Goal: Information Seeking & Learning: Learn about a topic

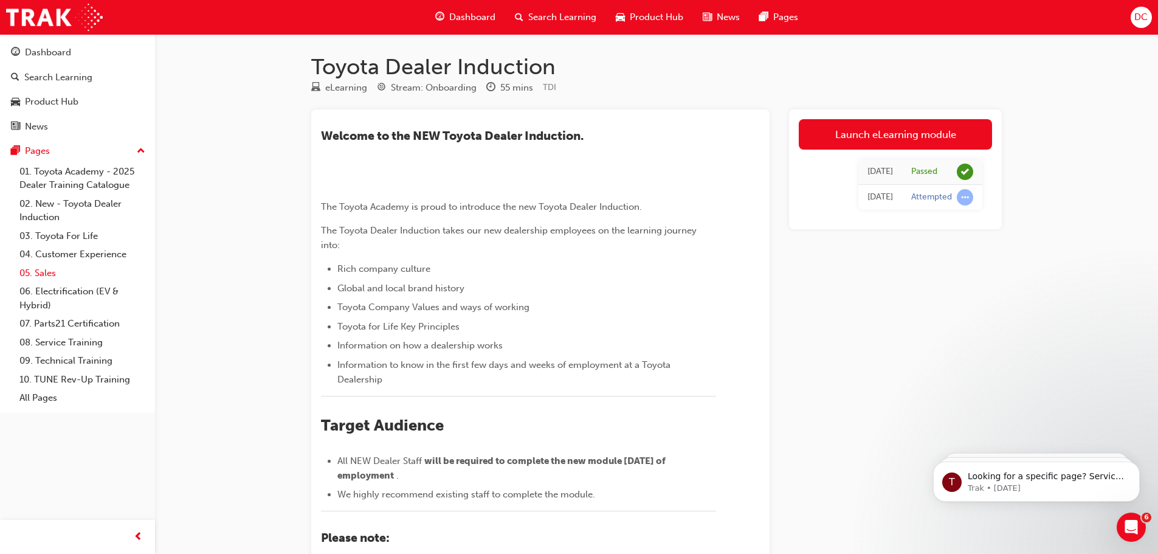
click at [48, 271] on link "05. Sales" at bounding box center [83, 273] width 136 height 19
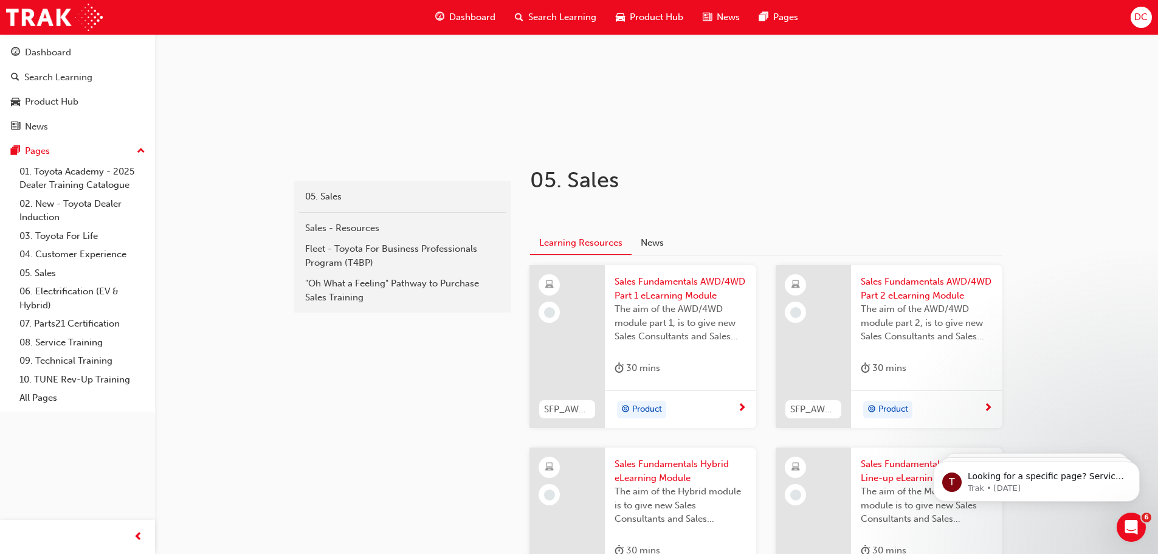
scroll to position [182, 0]
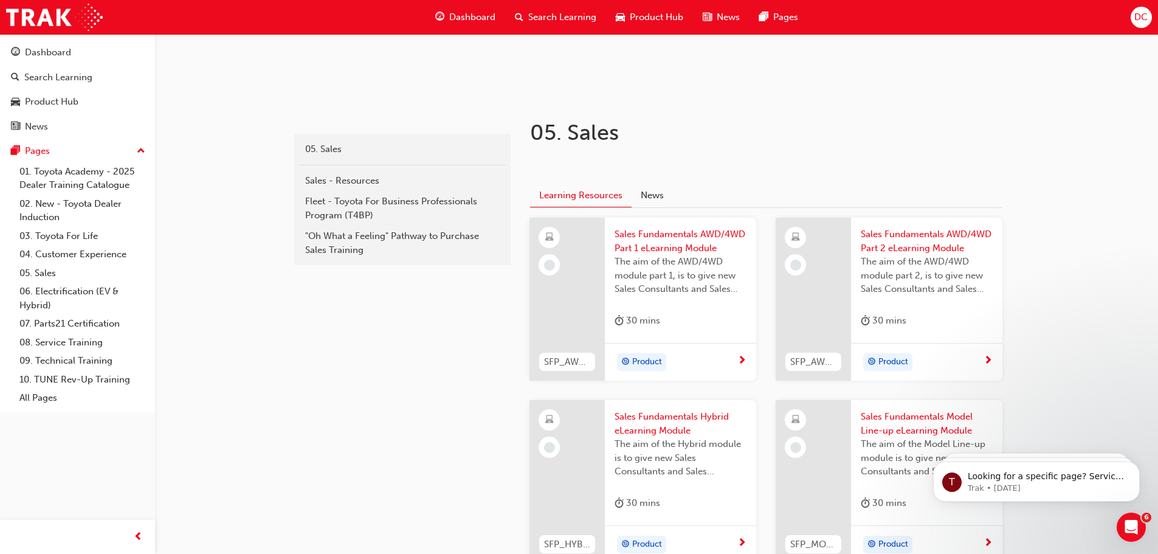
click at [594, 321] on div at bounding box center [566, 299] width 75 height 163
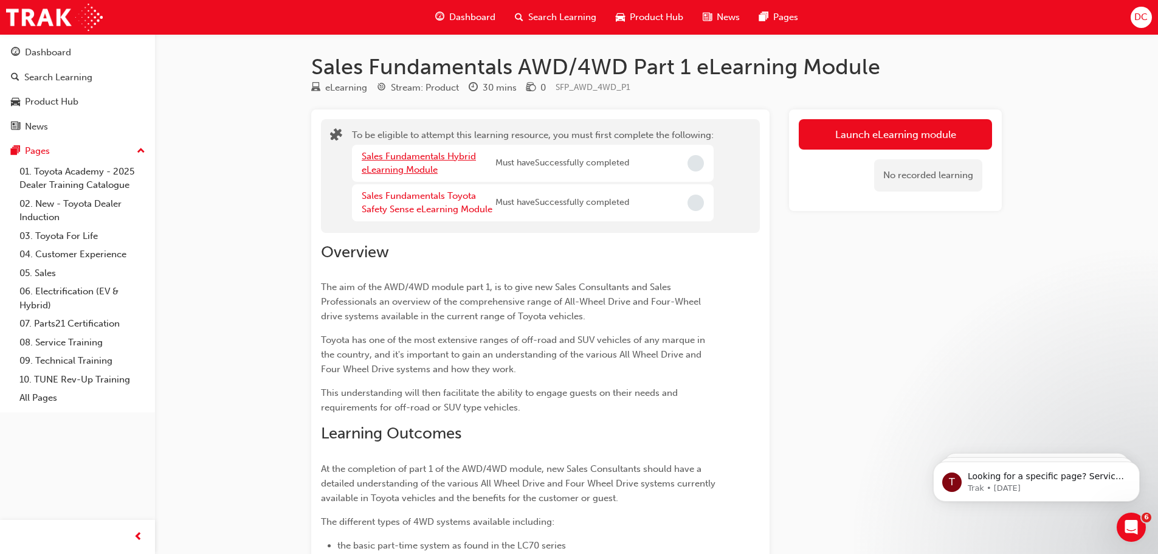
click at [424, 159] on link "Sales Fundamentals Hybrid eLearning Module" at bounding box center [419, 163] width 114 height 25
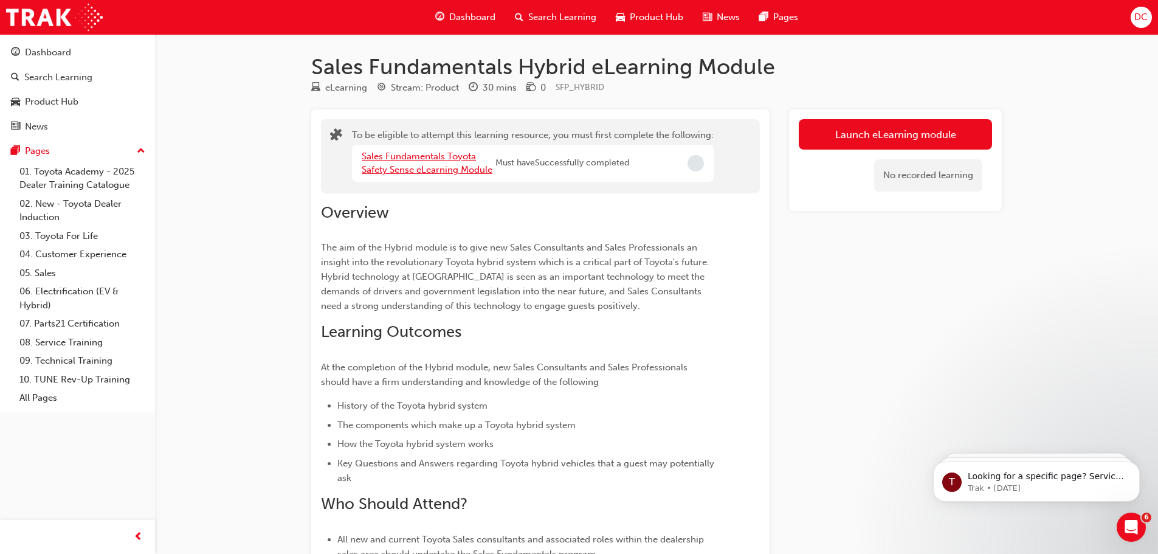
click at [447, 156] on link "Sales Fundamentals Toyota Safety Sense eLearning Module" at bounding box center [427, 163] width 131 height 25
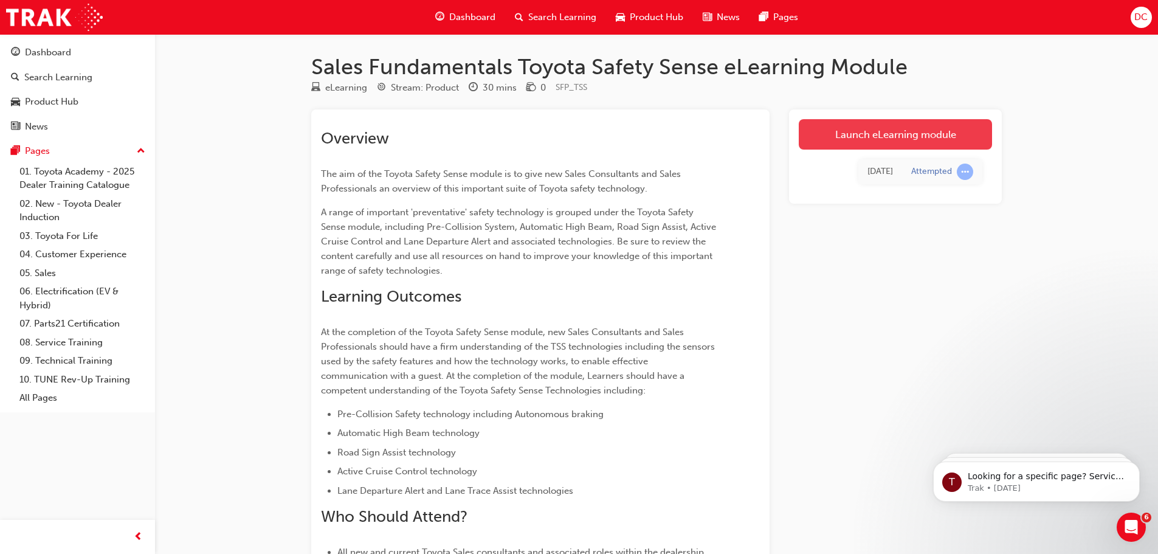
click at [873, 143] on link "Launch eLearning module" at bounding box center [895, 134] width 193 height 30
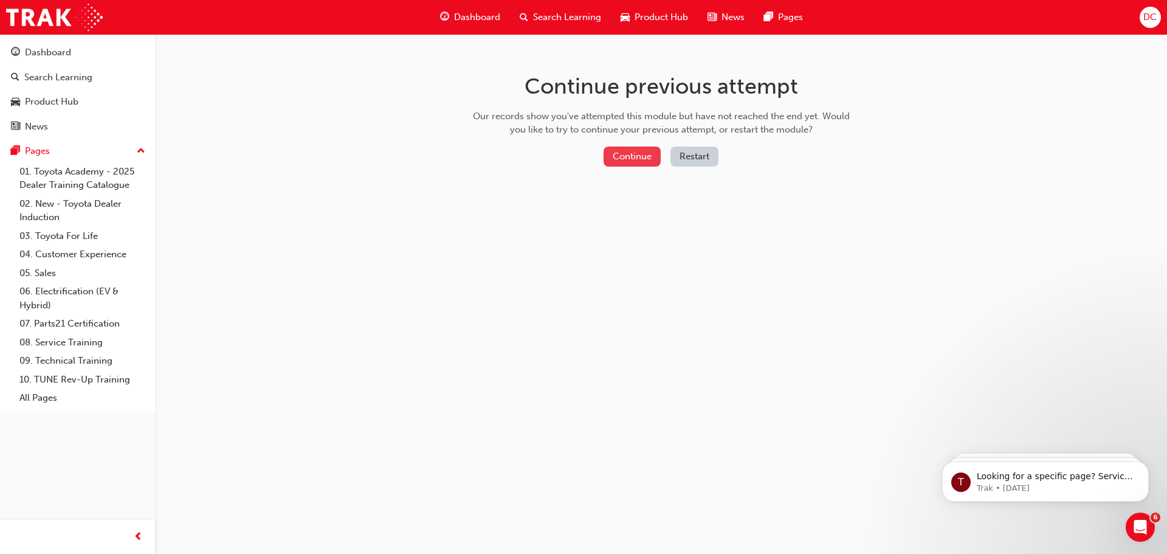
click at [609, 156] on button "Continue" at bounding box center [631, 156] width 57 height 20
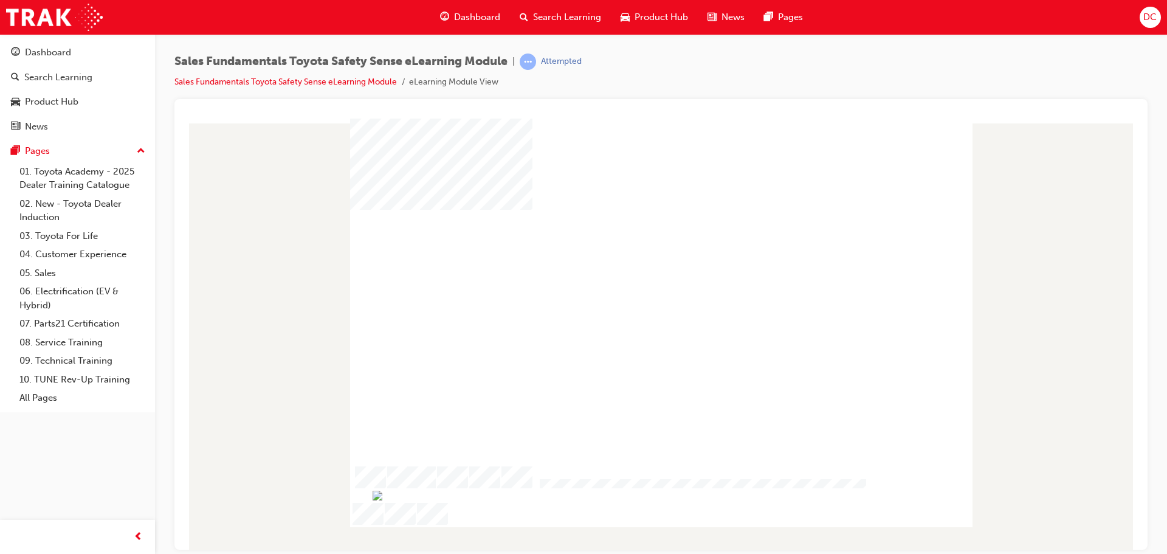
click at [626, 273] on div "play" at bounding box center [626, 273] width 0 height 0
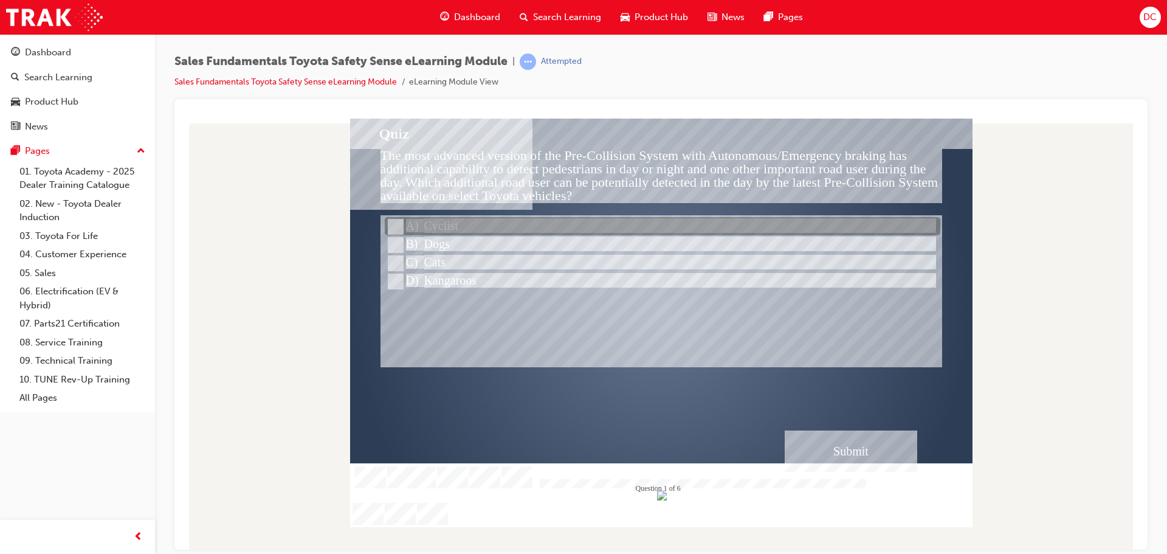
click at [392, 225] on input "Cyclist" at bounding box center [394, 226] width 13 height 13
radio input "true"
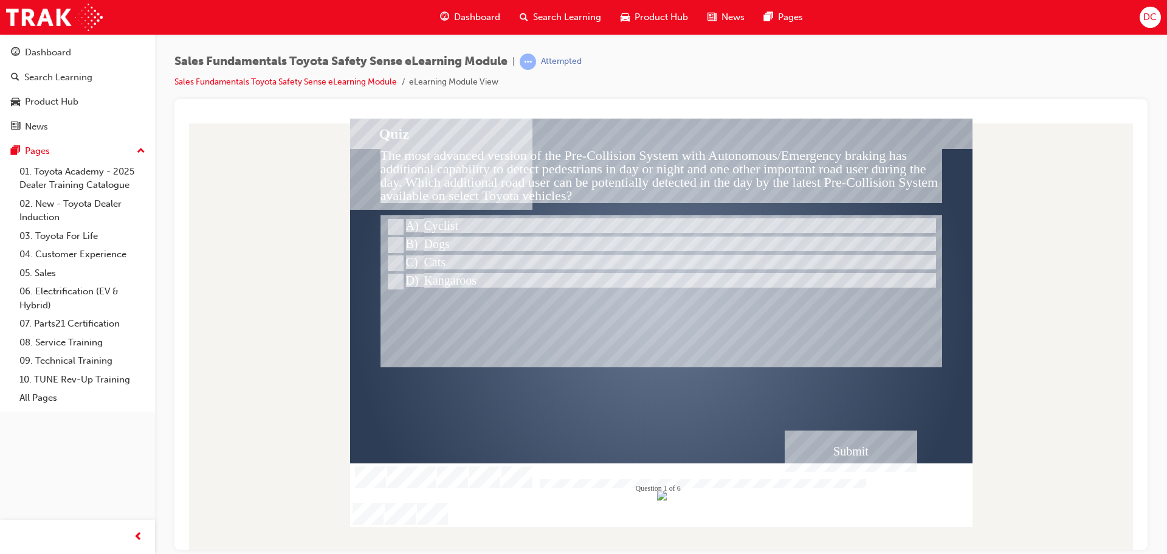
click at [826, 448] on div "Submit" at bounding box center [851, 450] width 132 height 41
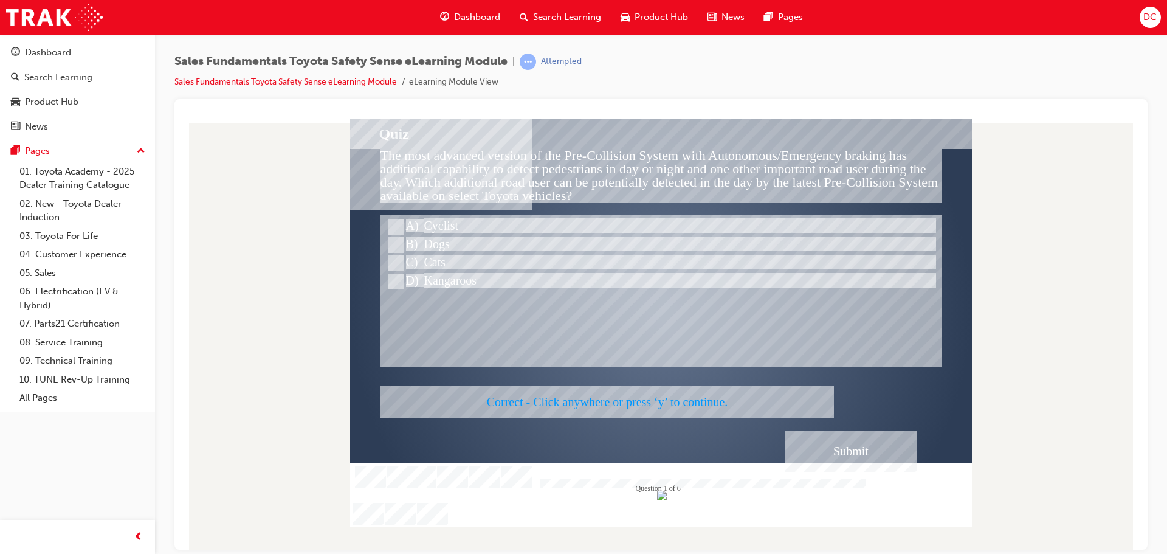
click at [655, 404] on div at bounding box center [661, 322] width 622 height 408
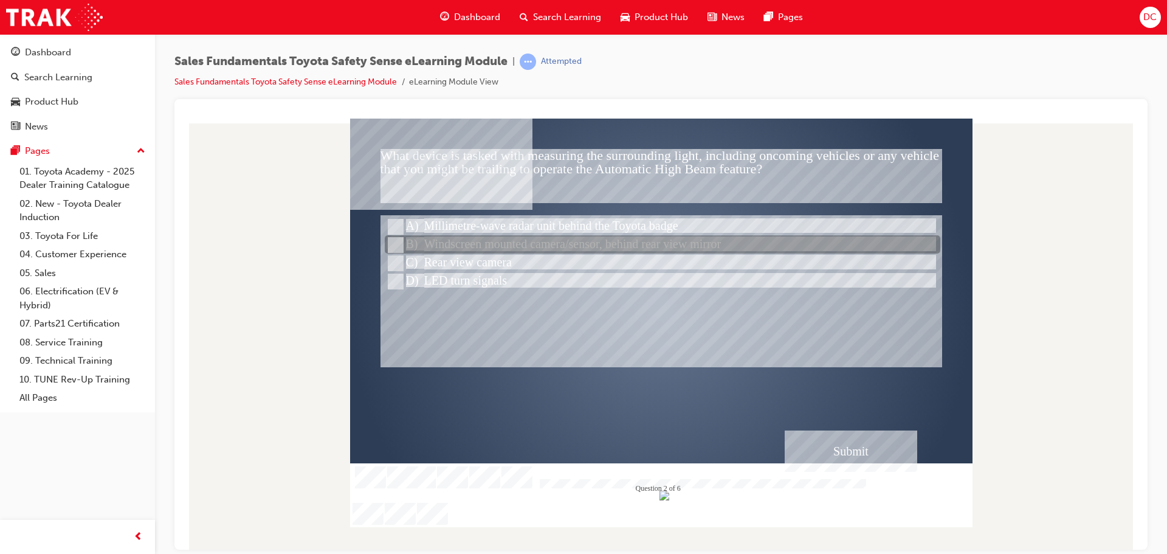
click at [390, 246] on input "Windscreen mounted camera/sensor, behind rear view mirror" at bounding box center [394, 244] width 13 height 13
radio input "true"
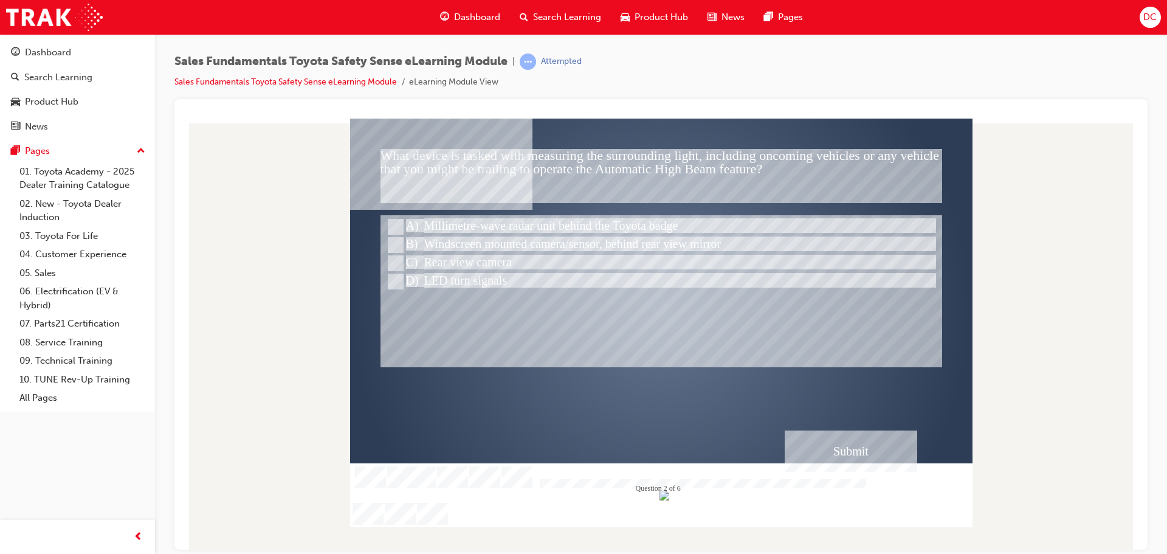
click at [858, 453] on div "Submit" at bounding box center [851, 450] width 132 height 41
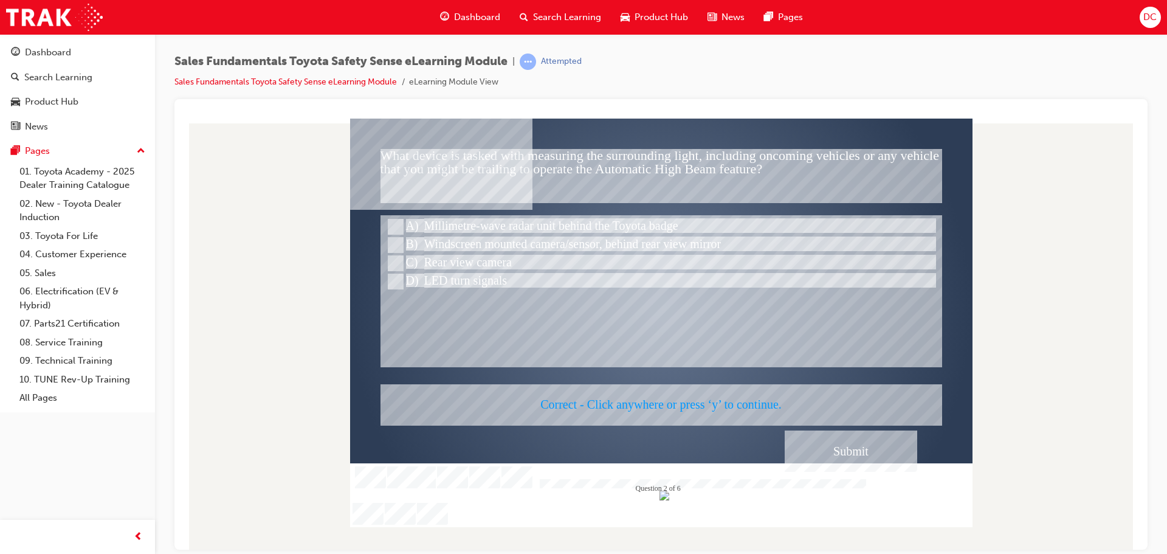
click at [682, 385] on div at bounding box center [661, 322] width 622 height 408
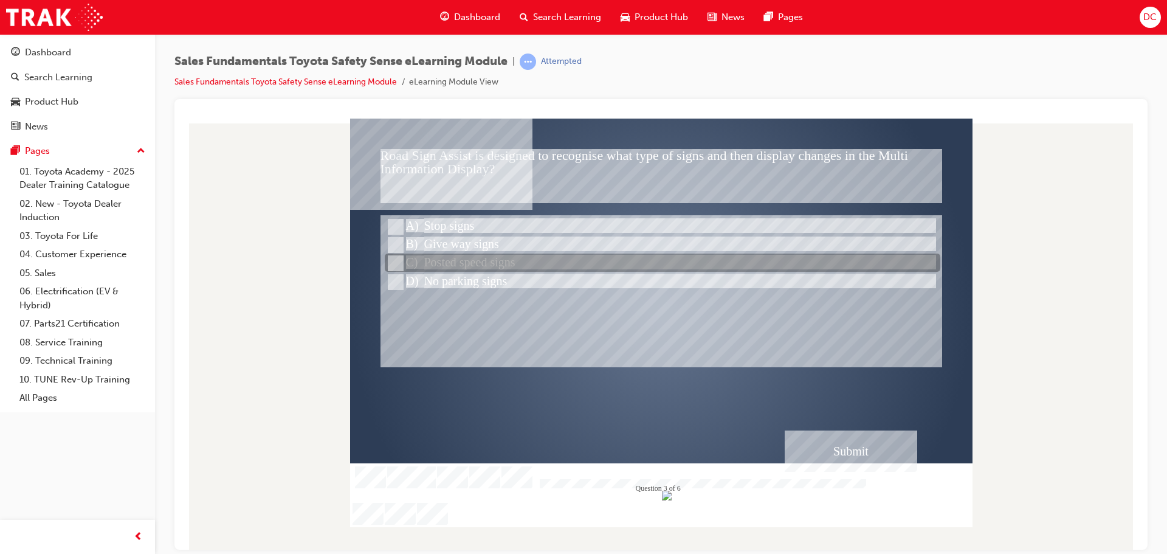
click at [392, 262] on input "Posted speed signs" at bounding box center [394, 262] width 13 height 13
radio input "true"
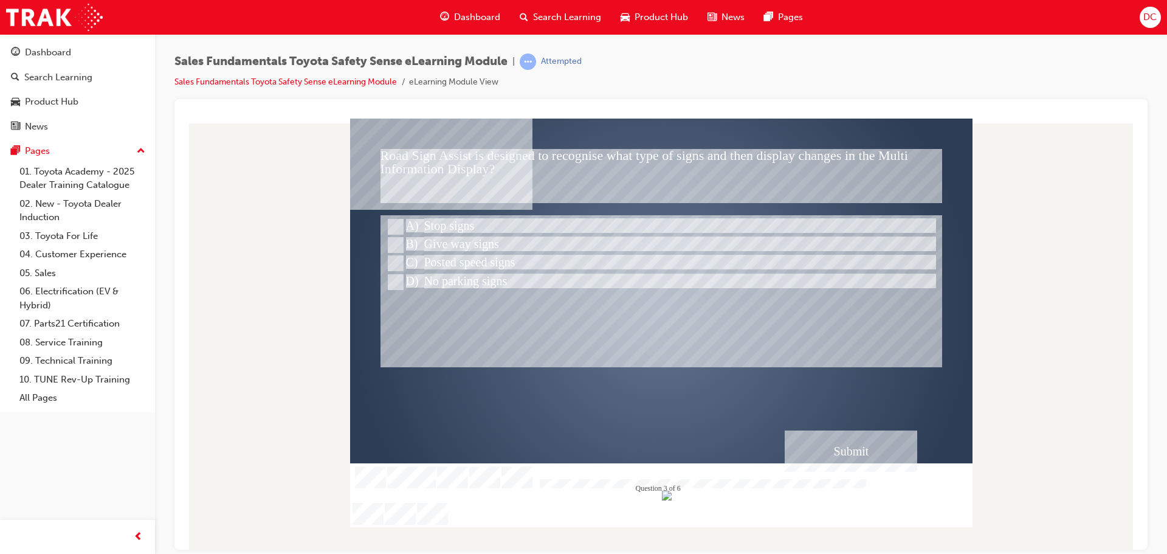
click at [864, 442] on div "Submit" at bounding box center [851, 450] width 132 height 41
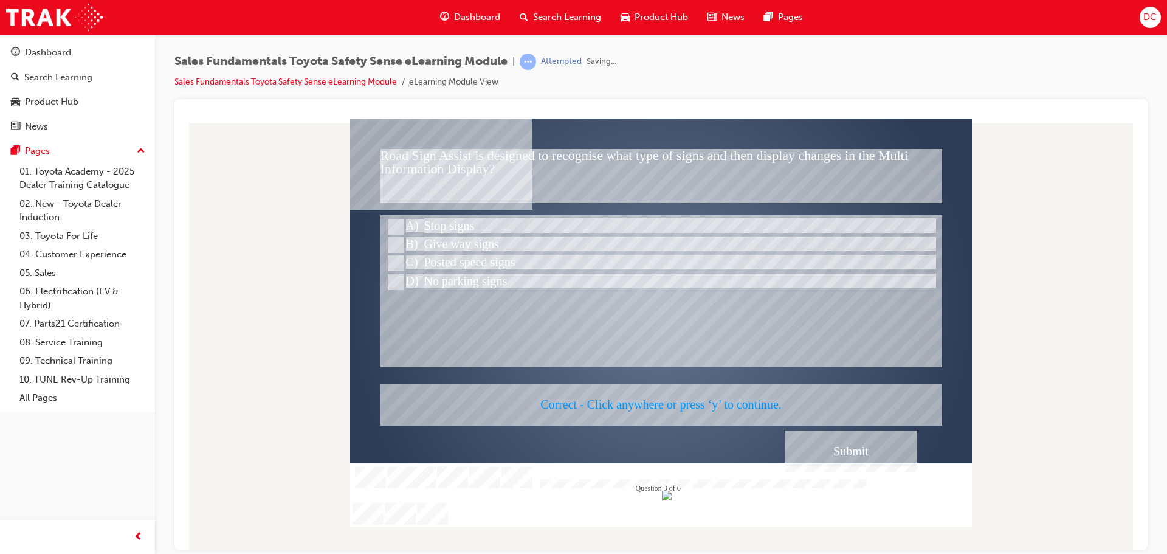
click at [611, 360] on div at bounding box center [661, 322] width 622 height 408
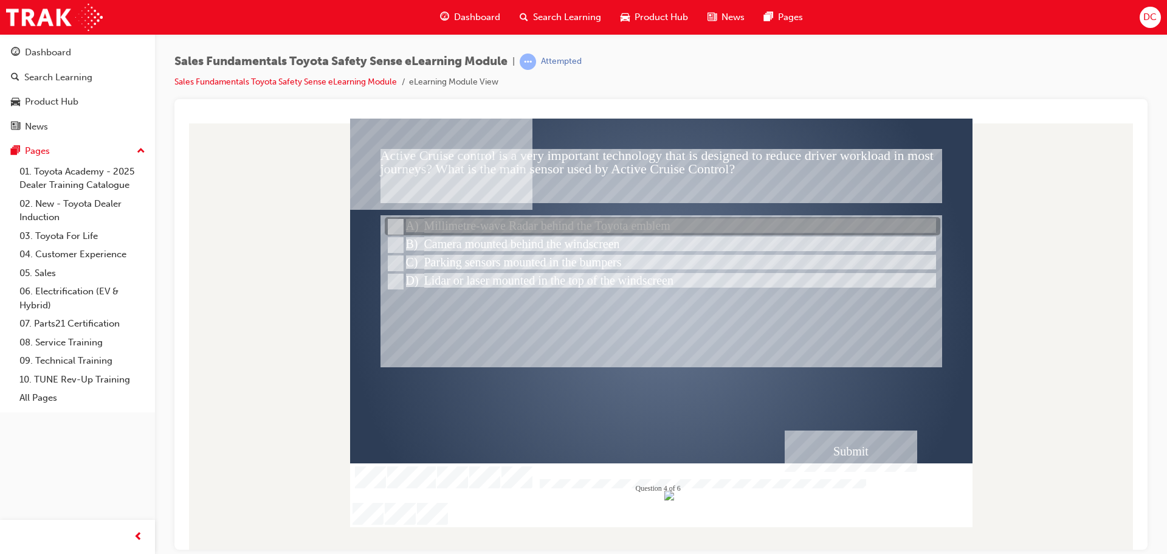
click at [394, 226] on input "Millimetre-wave Radar behind the Toyota emblem" at bounding box center [394, 226] width 13 height 13
radio input "true"
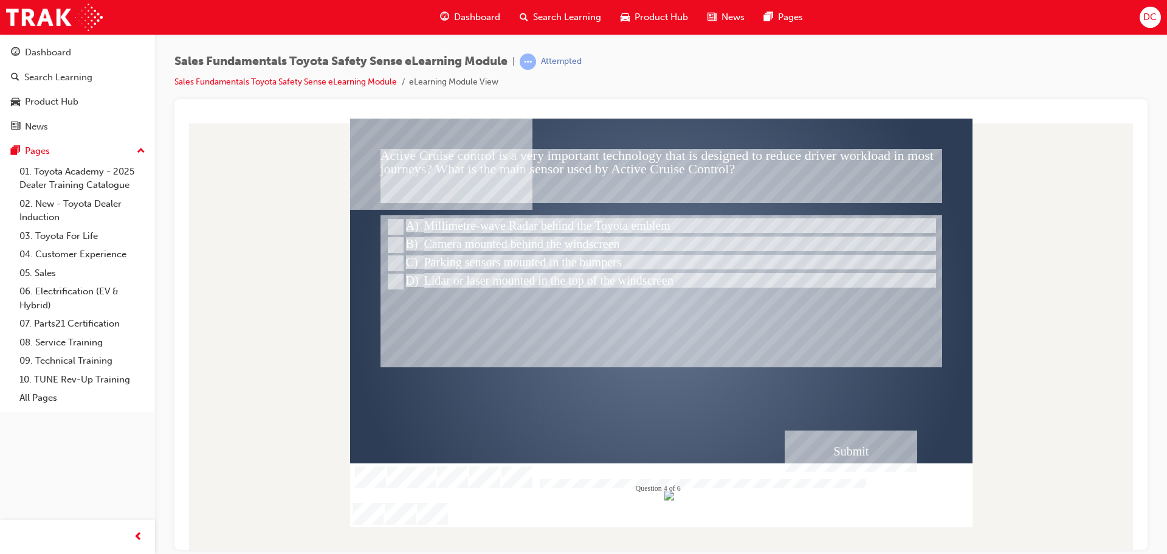
click at [851, 446] on div "Submit" at bounding box center [851, 450] width 132 height 41
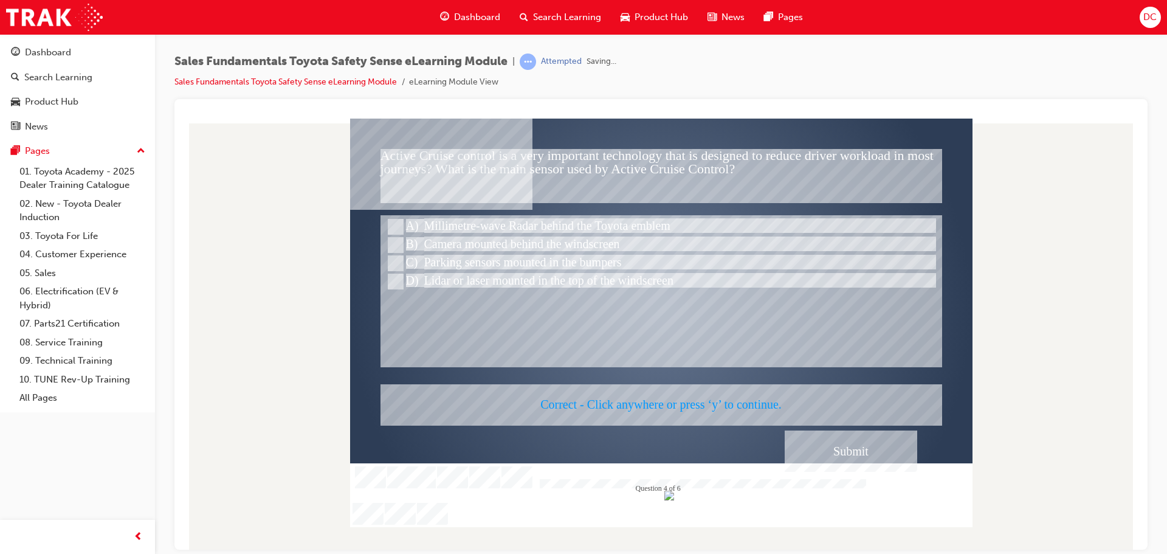
click at [778, 406] on div at bounding box center [661, 322] width 622 height 408
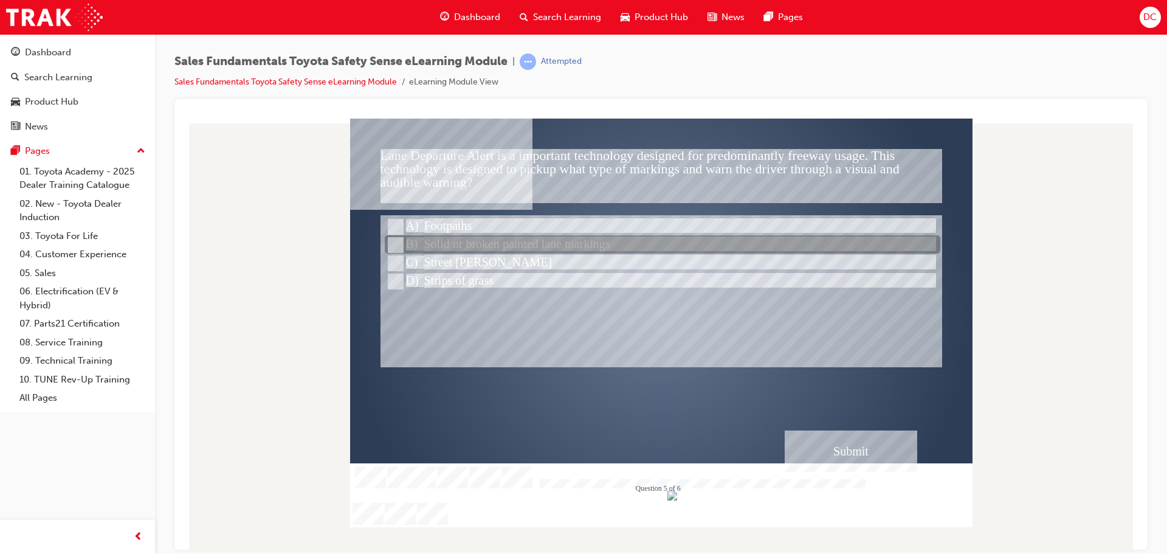
click at [393, 244] on input "Solid or broken painted lane markings" at bounding box center [394, 244] width 13 height 13
radio input "true"
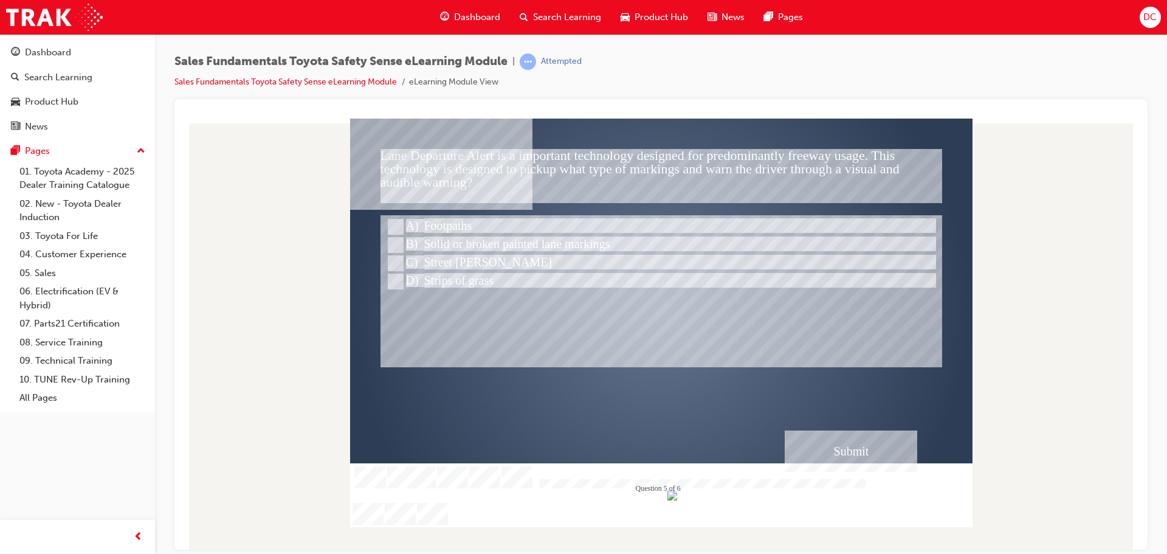
click at [822, 455] on div "Submit" at bounding box center [851, 450] width 132 height 41
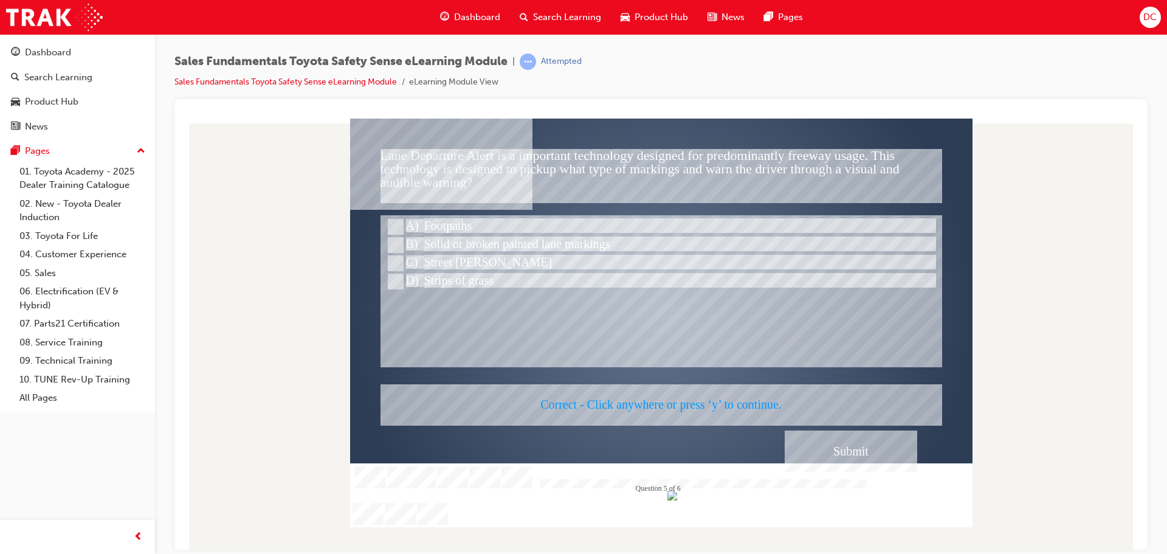
click at [648, 413] on div at bounding box center [661, 322] width 622 height 408
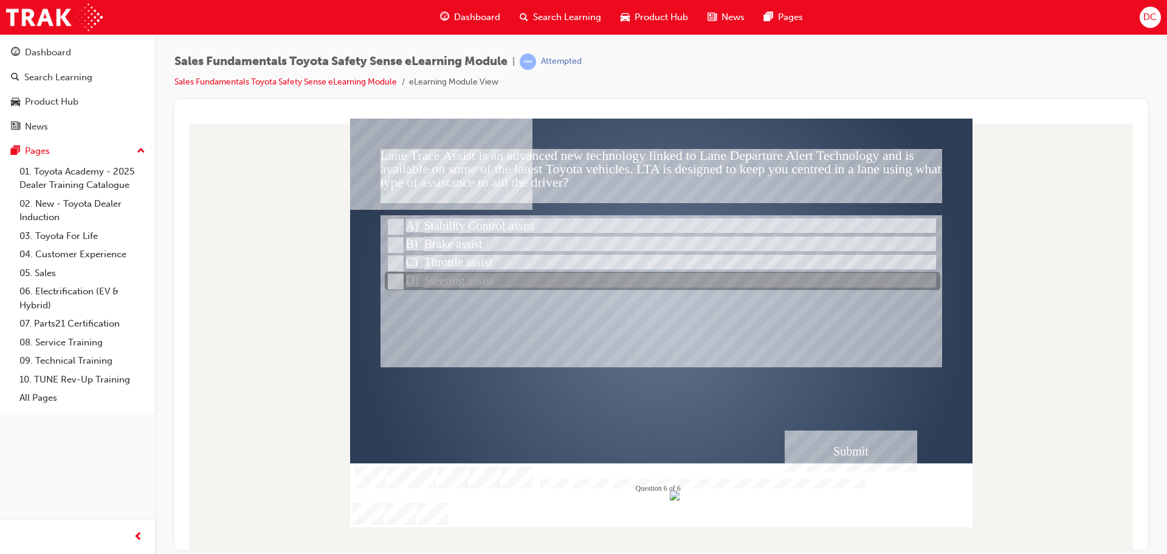
click at [395, 278] on input "Steering assist" at bounding box center [394, 281] width 13 height 13
radio input "true"
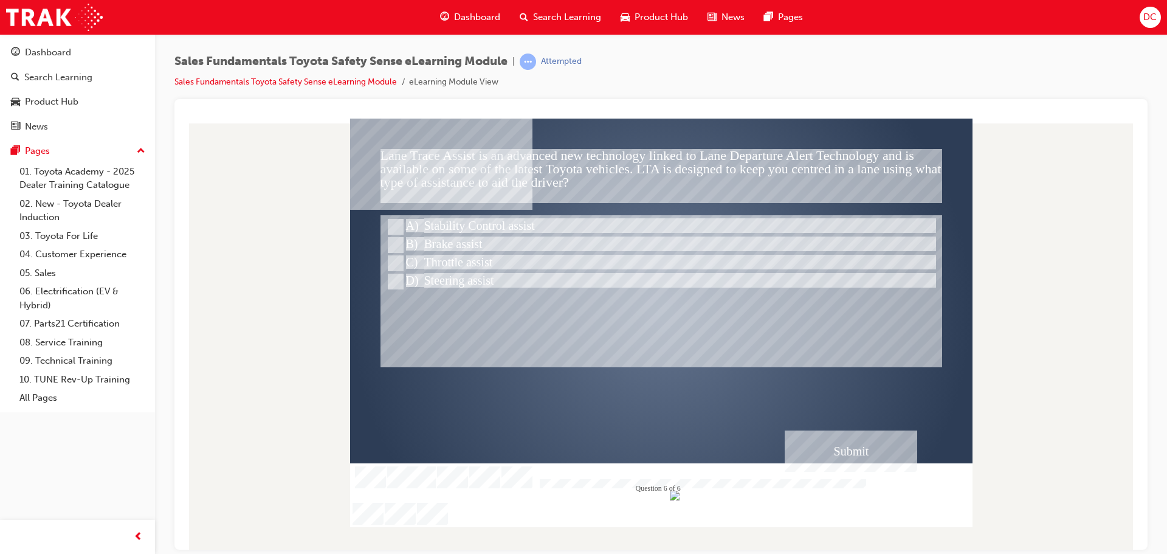
click at [885, 453] on div "Submit" at bounding box center [851, 450] width 132 height 41
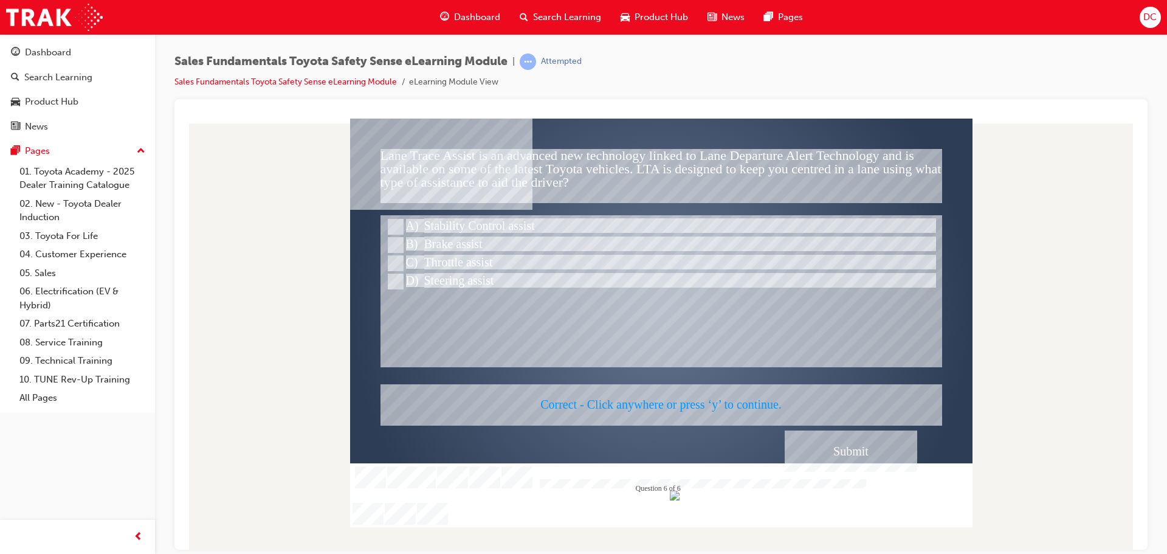
click at [730, 363] on div at bounding box center [661, 322] width 622 height 408
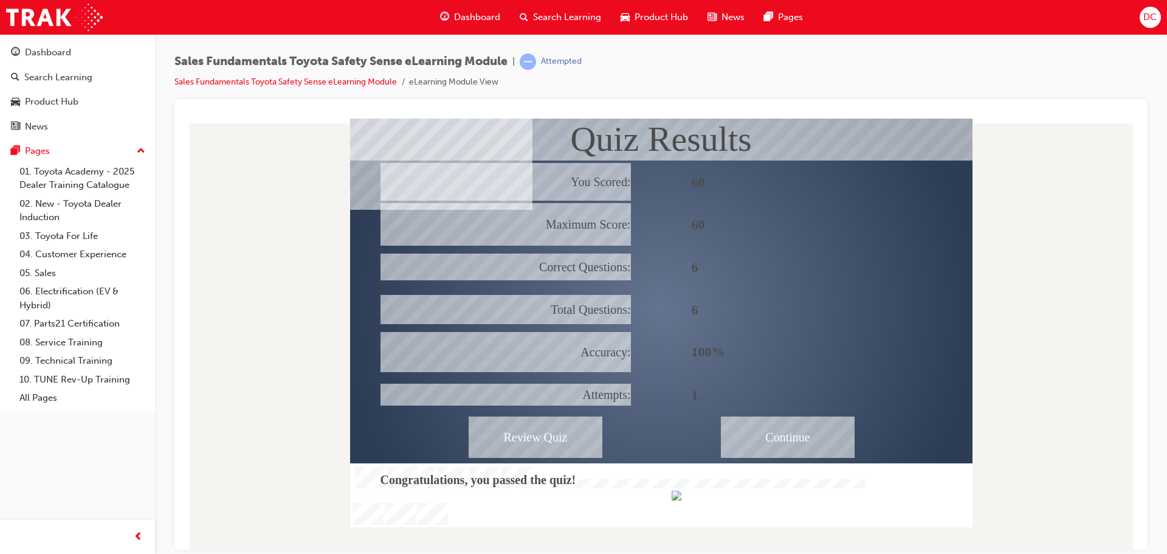
click at [829, 442] on div "Continue" at bounding box center [788, 436] width 134 height 41
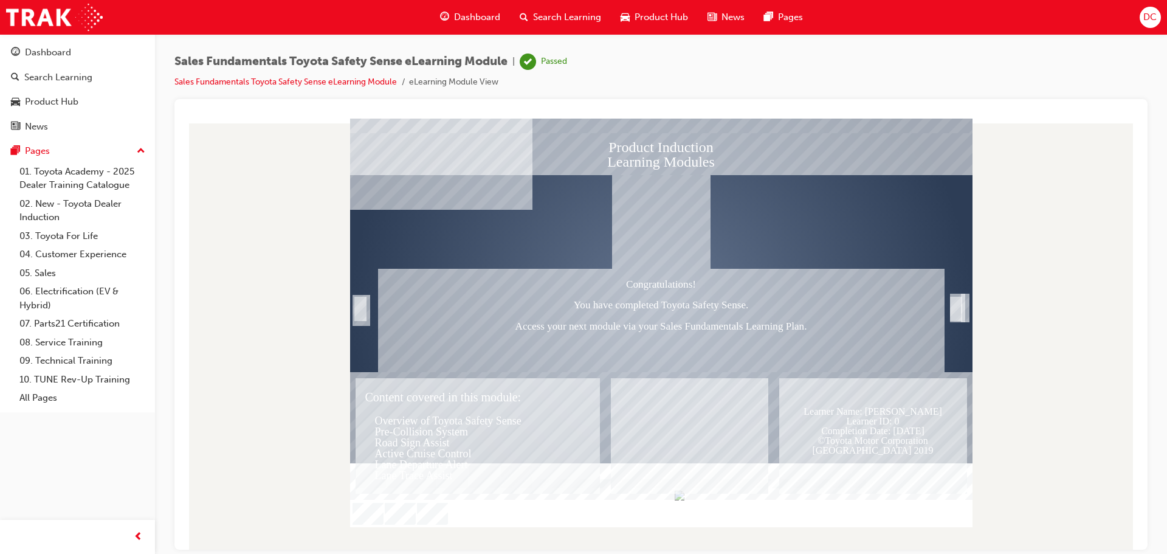
click at [959, 314] on div "Trigger this button to exit" at bounding box center [956, 322] width 12 height 26
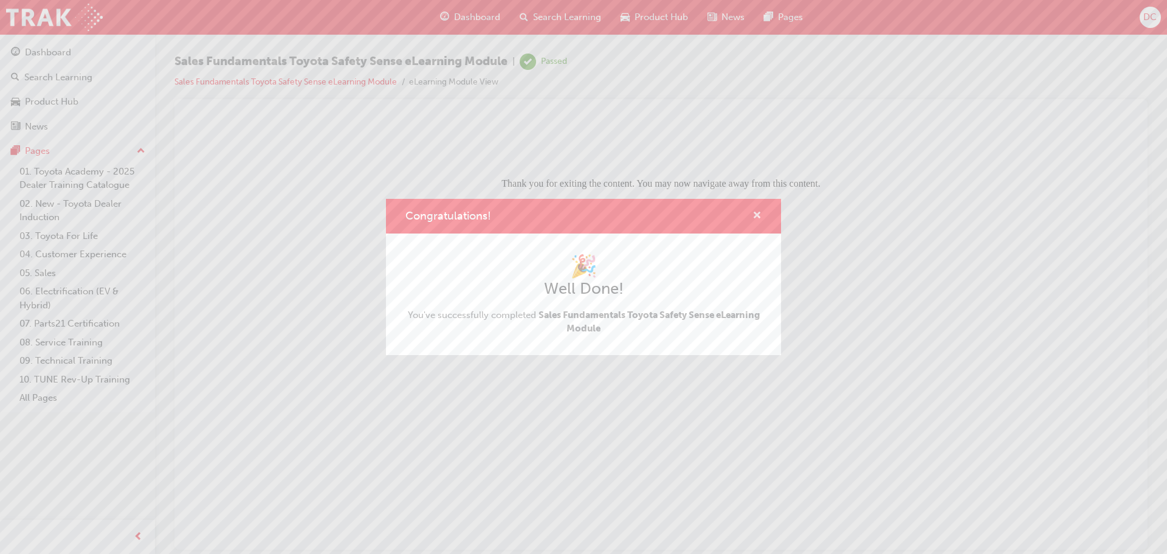
click at [755, 216] on span "cross-icon" at bounding box center [756, 216] width 9 height 11
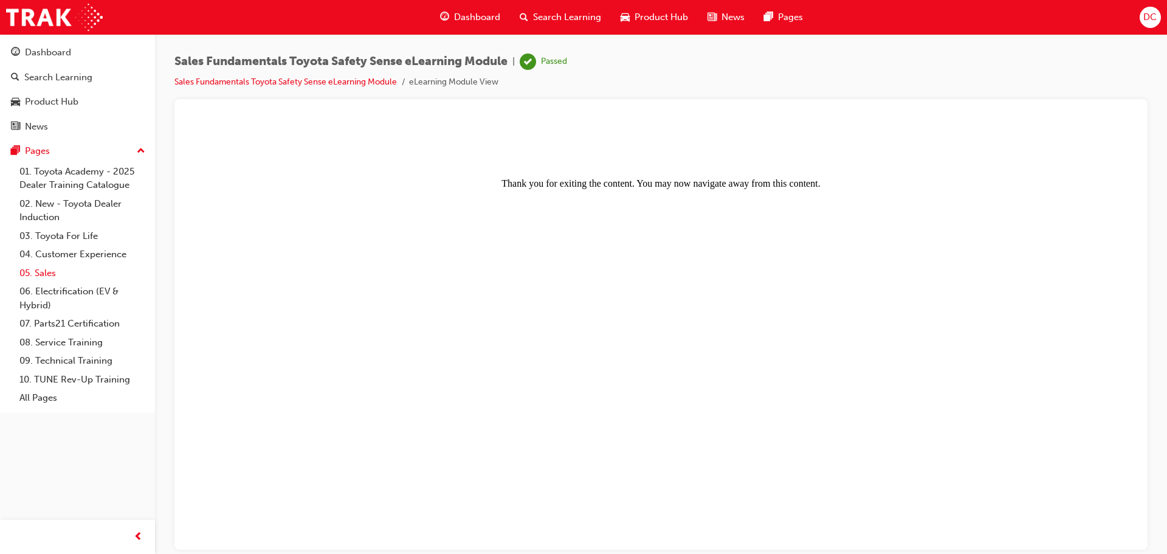
click at [53, 269] on link "05. Sales" at bounding box center [83, 273] width 136 height 19
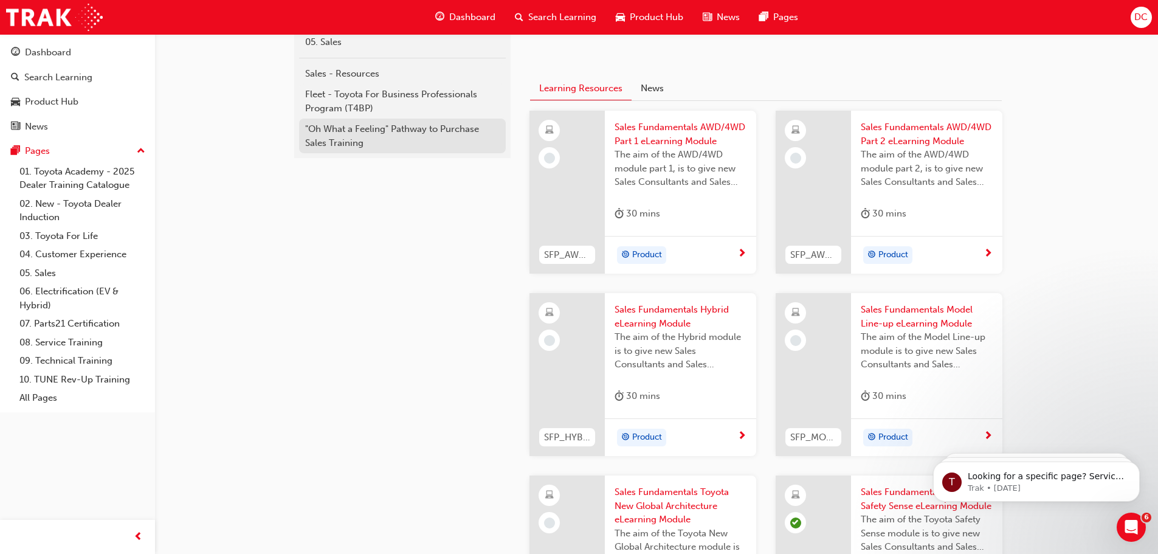
scroll to position [90, 0]
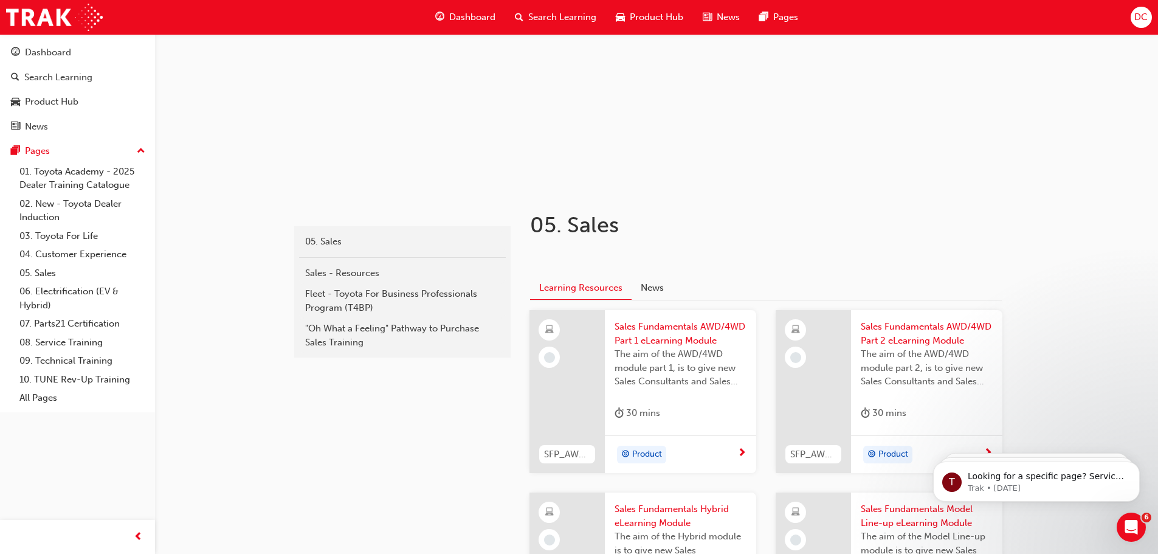
click at [685, 340] on span "Sales Fundamentals AWD/4WD Part 1 eLearning Module" at bounding box center [680, 333] width 132 height 27
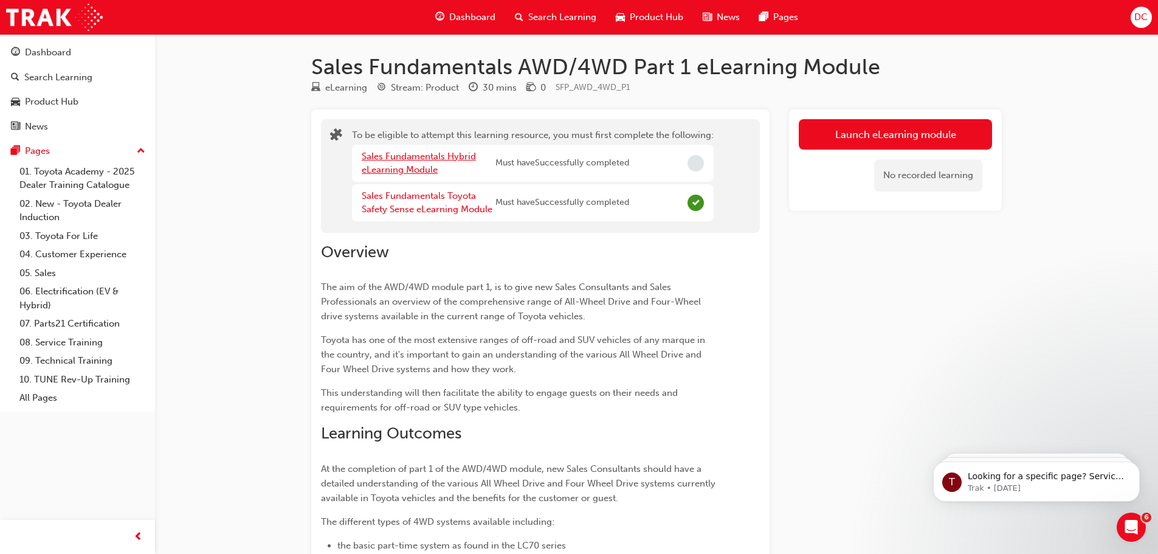
click at [445, 156] on link "Sales Fundamentals Hybrid eLearning Module" at bounding box center [419, 163] width 114 height 25
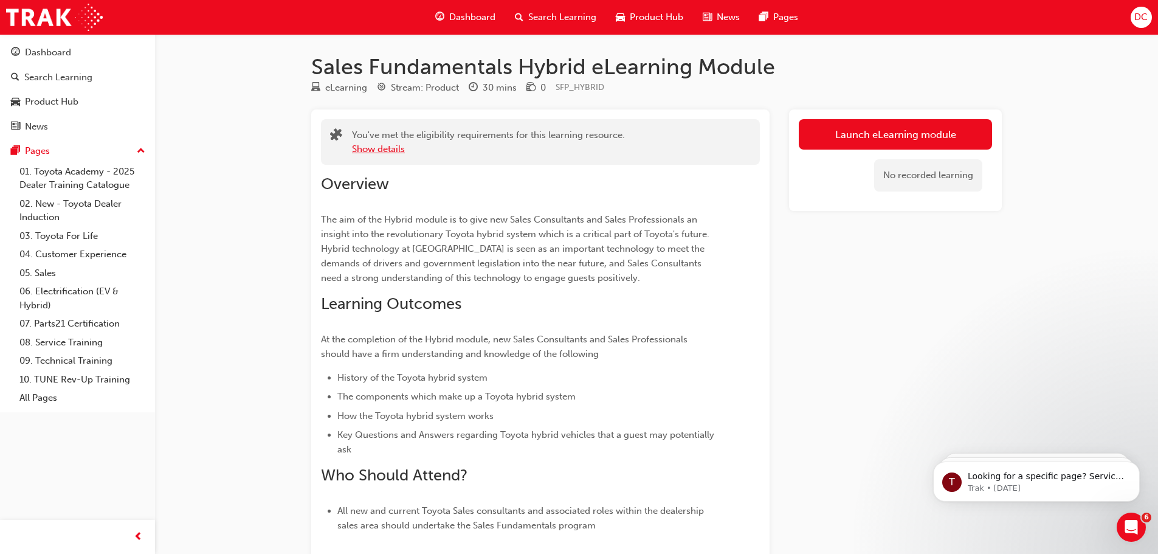
click at [397, 151] on button "Show details" at bounding box center [378, 149] width 53 height 14
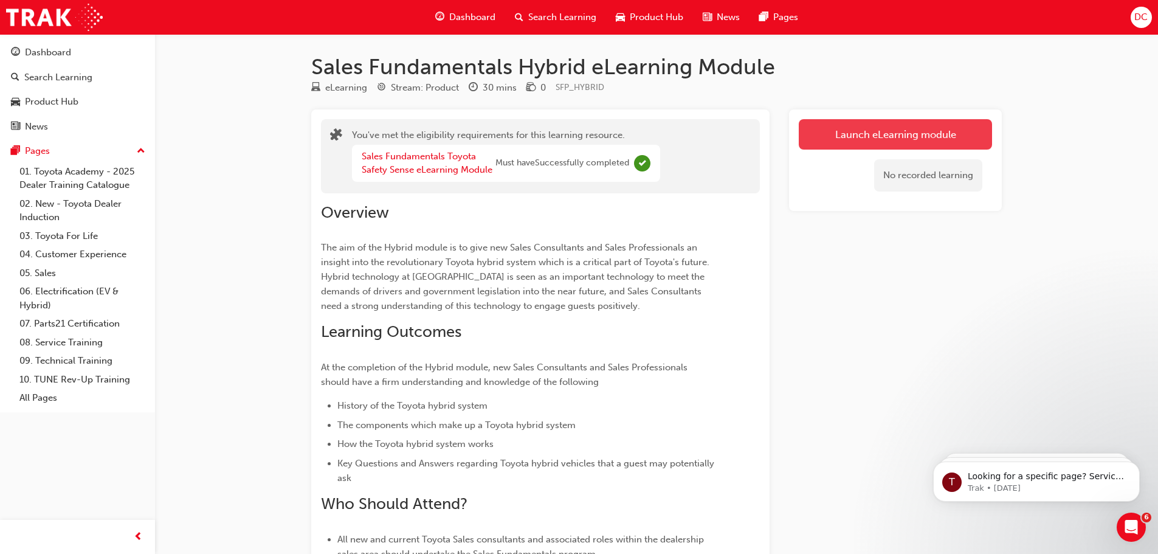
click at [856, 129] on link "Launch eLearning module" at bounding box center [895, 134] width 193 height 30
